Goal: Information Seeking & Learning: Learn about a topic

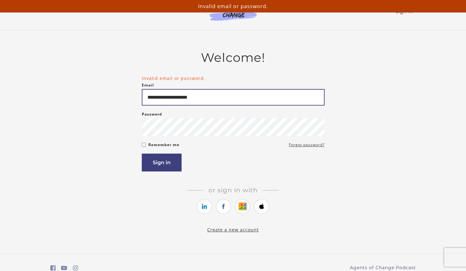
drag, startPoint x: 223, startPoint y: 95, endPoint x: 105, endPoint y: 89, distance: 118.0
click at [105, 89] on div "**********" at bounding box center [232, 141] width 365 height 183
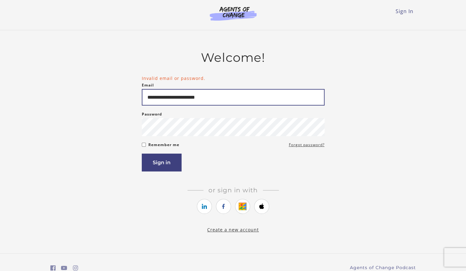
type input "**********"
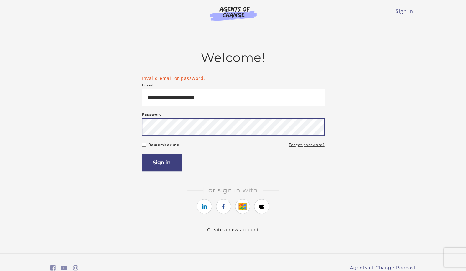
click at [142, 154] on button "Sign in" at bounding box center [162, 163] width 40 height 18
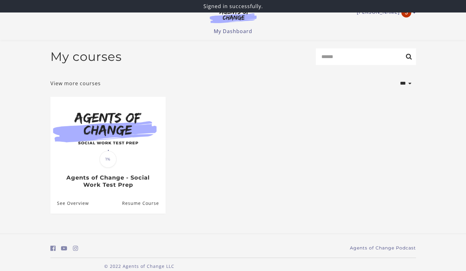
scroll to position [9, 0]
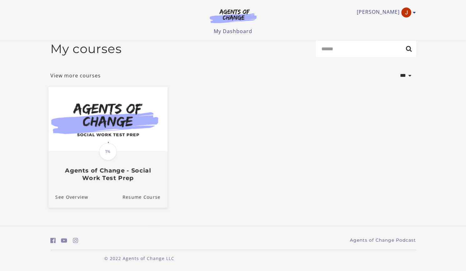
click at [147, 146] on img at bounding box center [107, 119] width 119 height 64
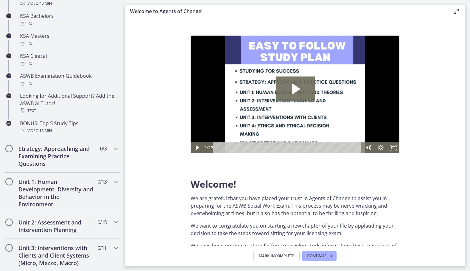
scroll to position [281, 0]
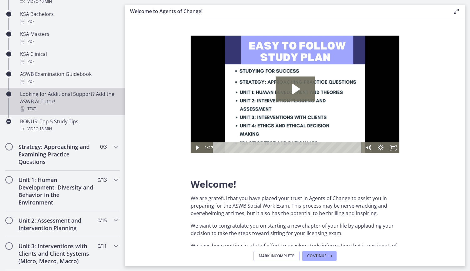
click at [70, 102] on div "Looking for Additional Support? Add the ASWB AI Tutor! Text" at bounding box center [69, 101] width 98 height 23
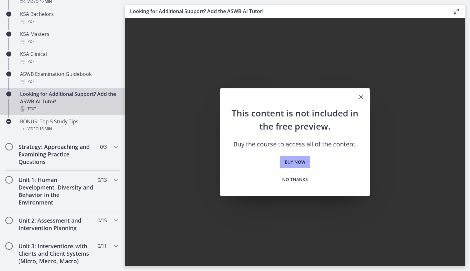
click at [363, 95] on icon "Close" at bounding box center [362, 98] width 8 height 8
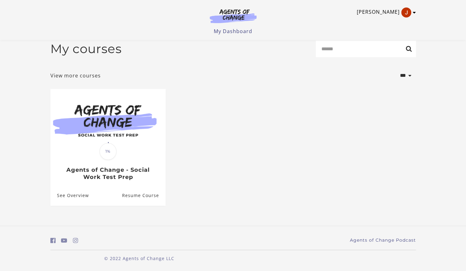
click at [382, 16] on link "[PERSON_NAME]" at bounding box center [385, 13] width 56 height 10
click at [376, 44] on link "Sign Out" at bounding box center [389, 44] width 55 height 11
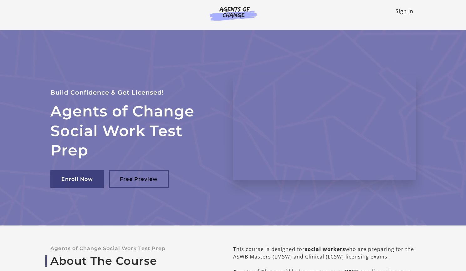
click at [400, 9] on link "Sign In" at bounding box center [404, 11] width 18 height 7
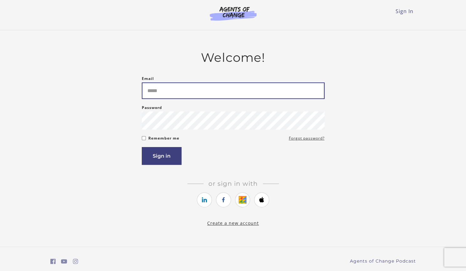
click at [171, 92] on input "Email" at bounding box center [233, 91] width 183 height 17
type input "*"
type input "**********"
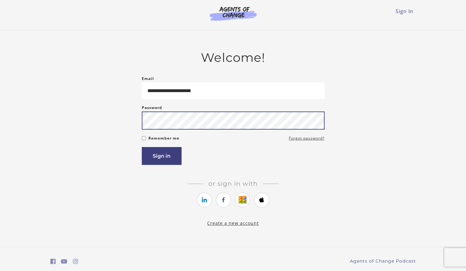
click at [142, 147] on button "Sign in" at bounding box center [162, 156] width 40 height 18
